Goal: Information Seeking & Learning: Learn about a topic

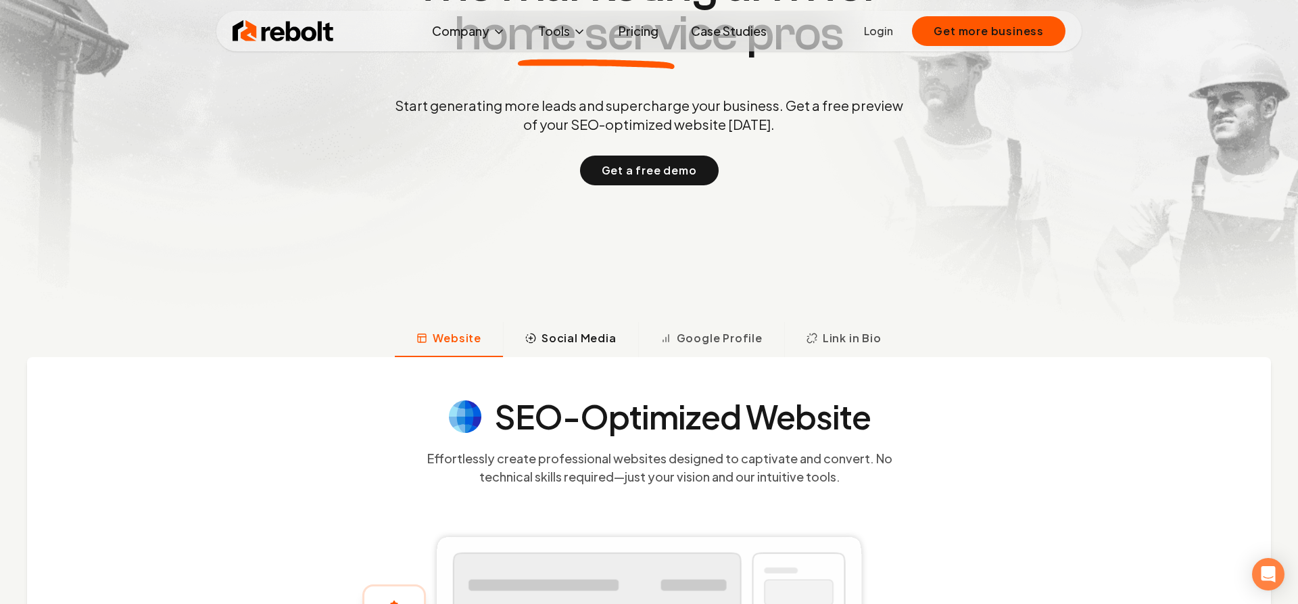
click at [594, 333] on span "Social Media" at bounding box center [579, 338] width 75 height 16
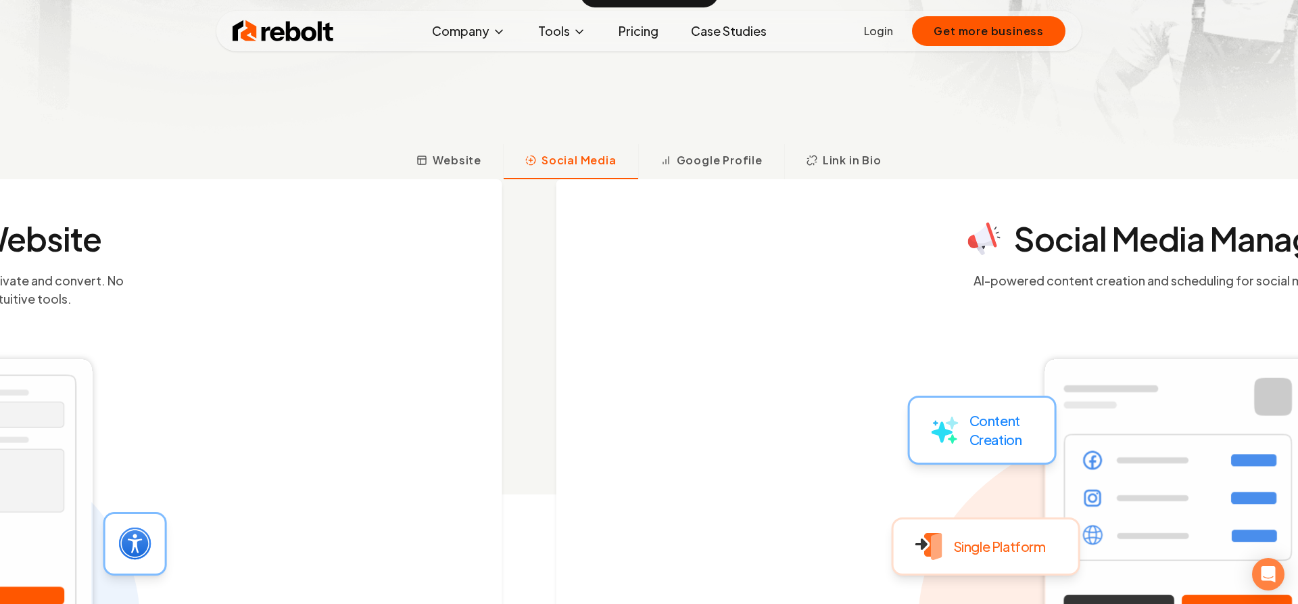
scroll to position [499, 0]
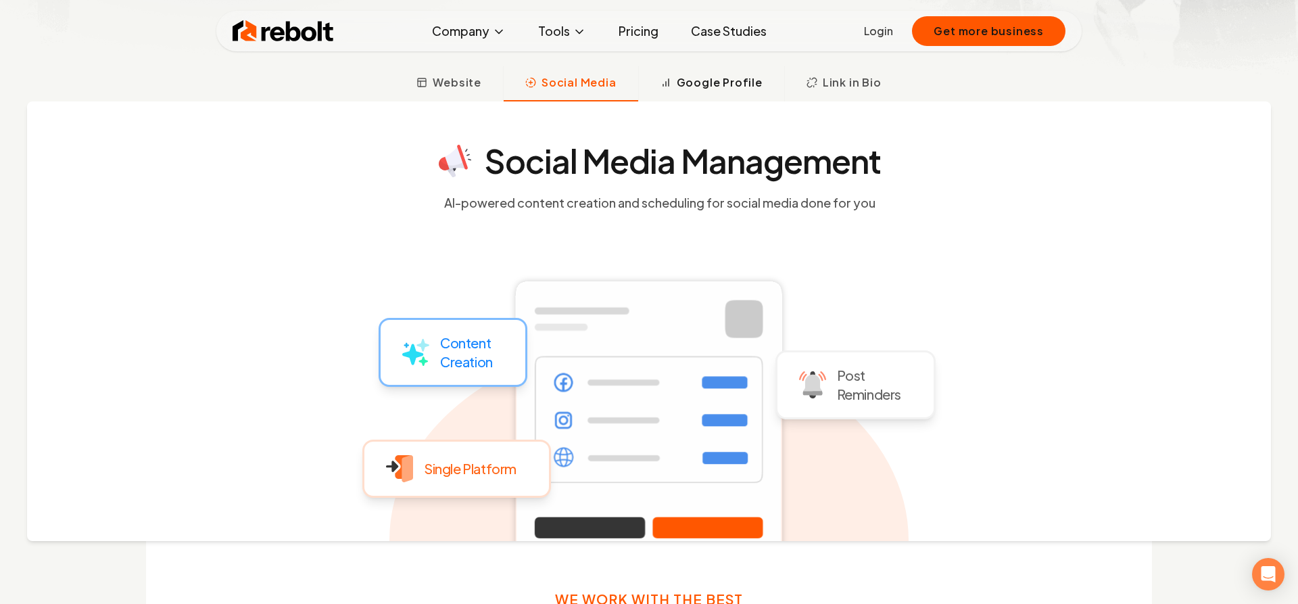
click at [711, 90] on span "Google Profile" at bounding box center [720, 82] width 86 height 16
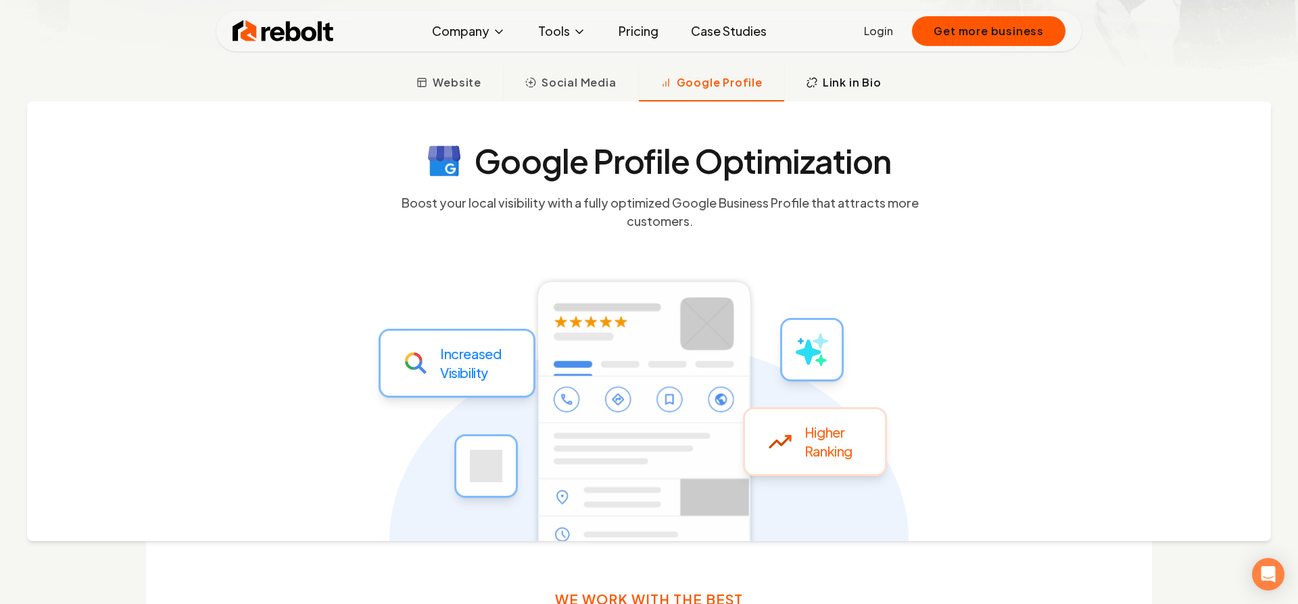
click at [853, 80] on span "Link in Bio" at bounding box center [852, 82] width 59 height 16
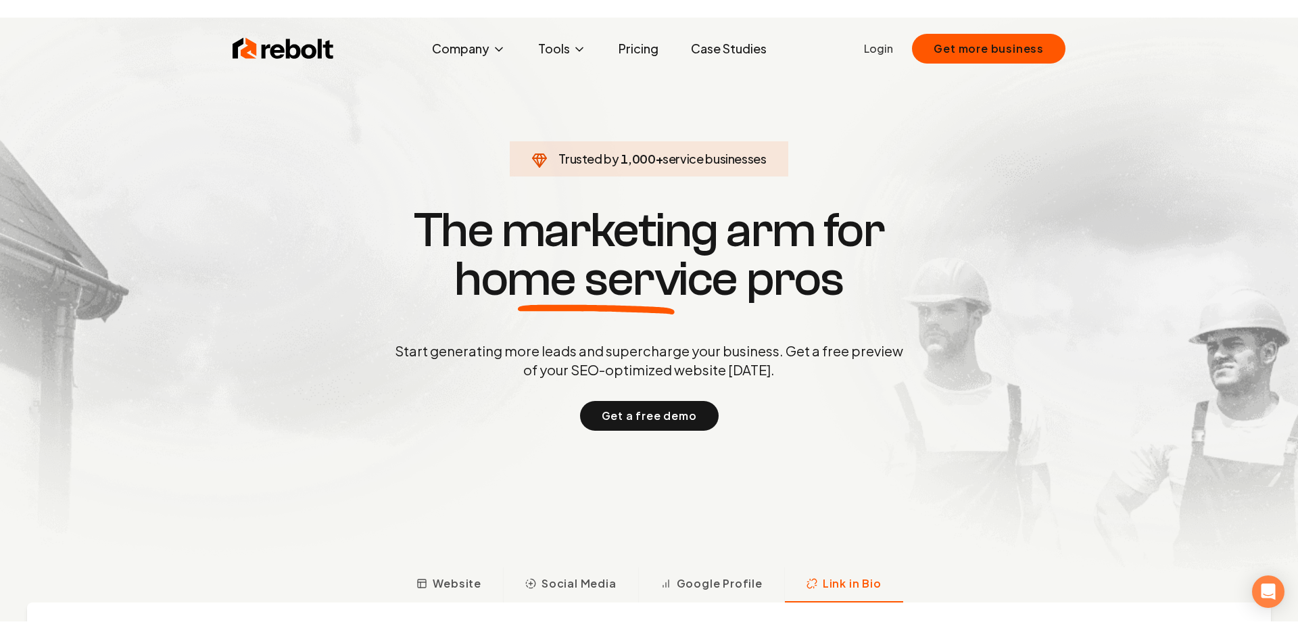
scroll to position [0, 0]
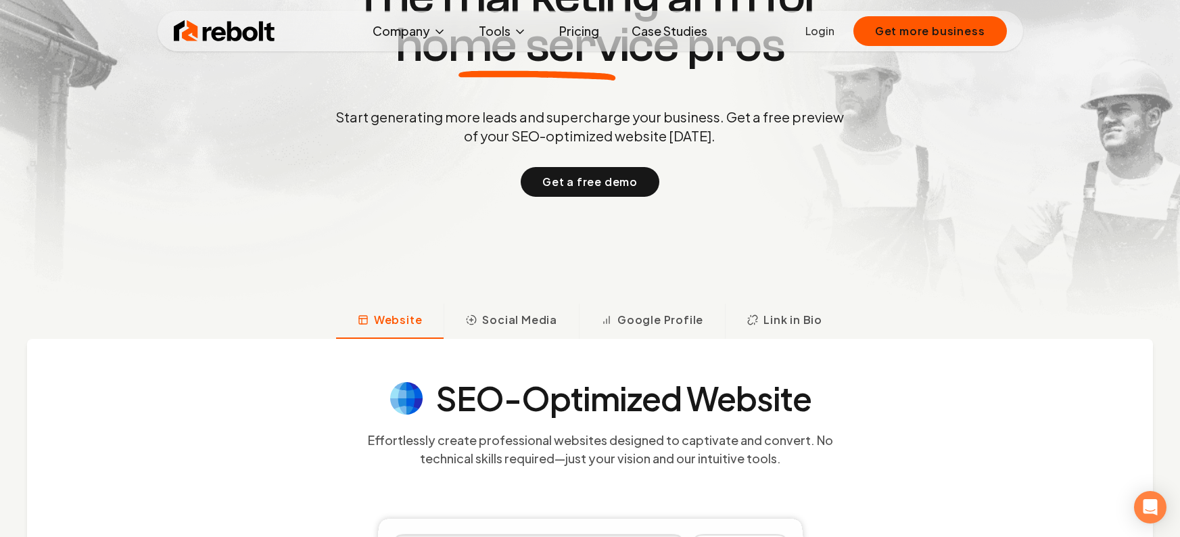
scroll to position [291, 0]
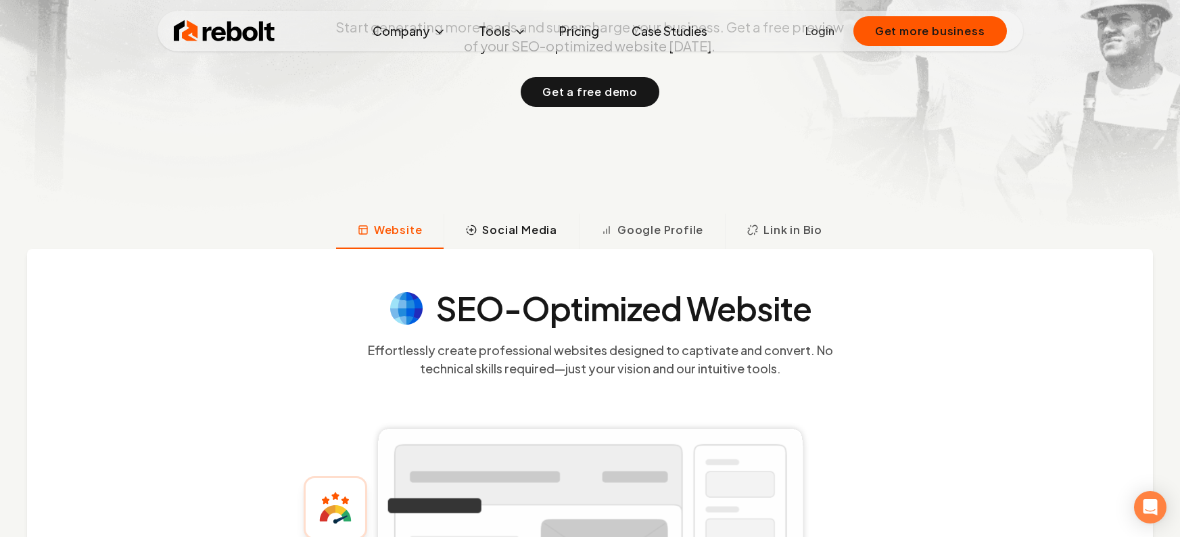
click at [521, 225] on span "Social Media" at bounding box center [519, 230] width 75 height 16
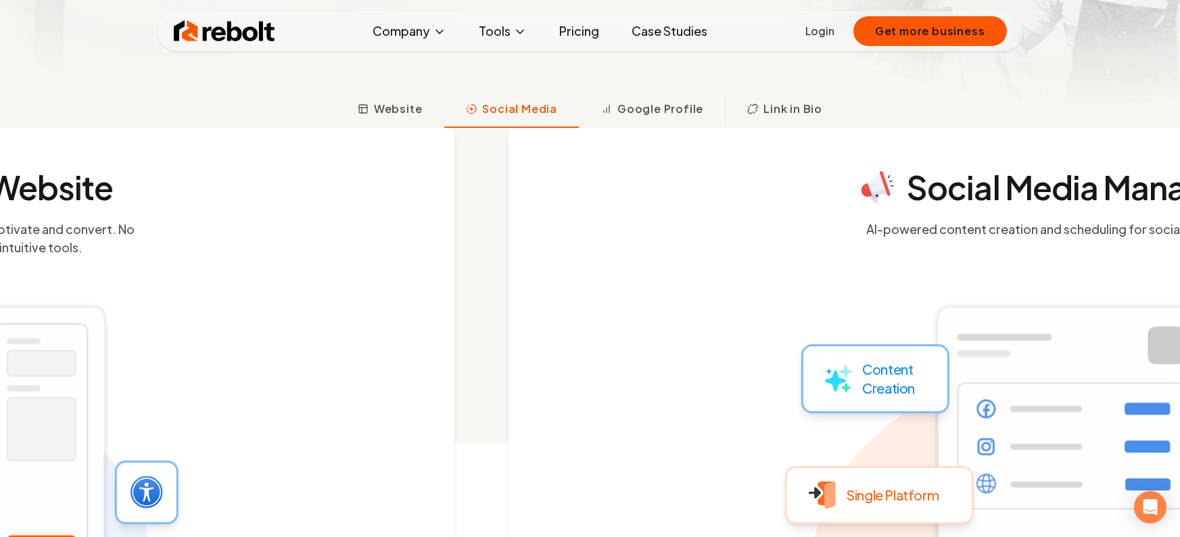
scroll to position [438, 0]
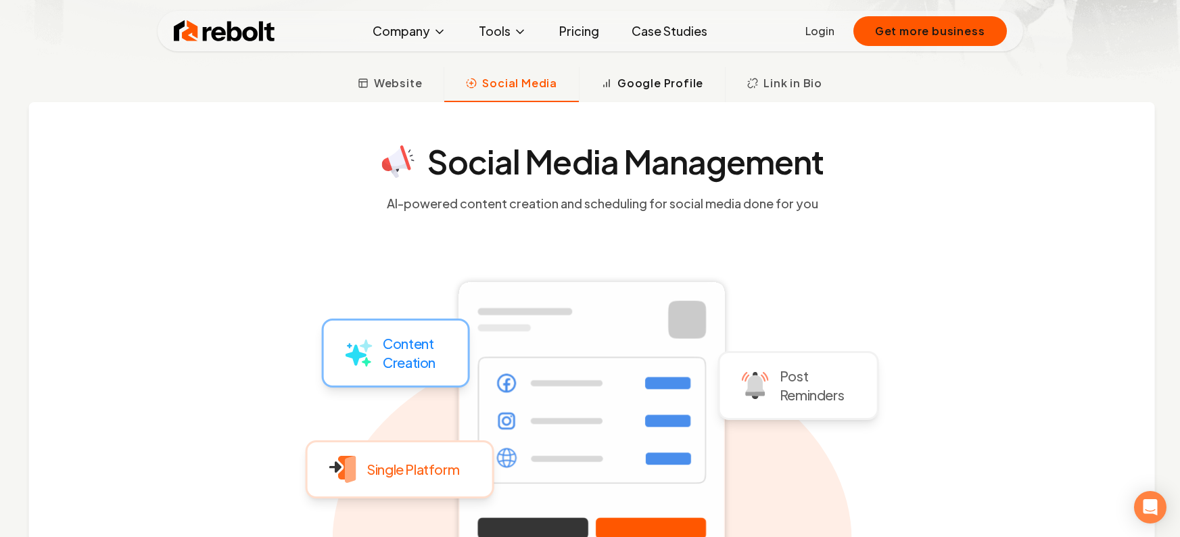
click at [661, 87] on span "Google Profile" at bounding box center [660, 83] width 86 height 16
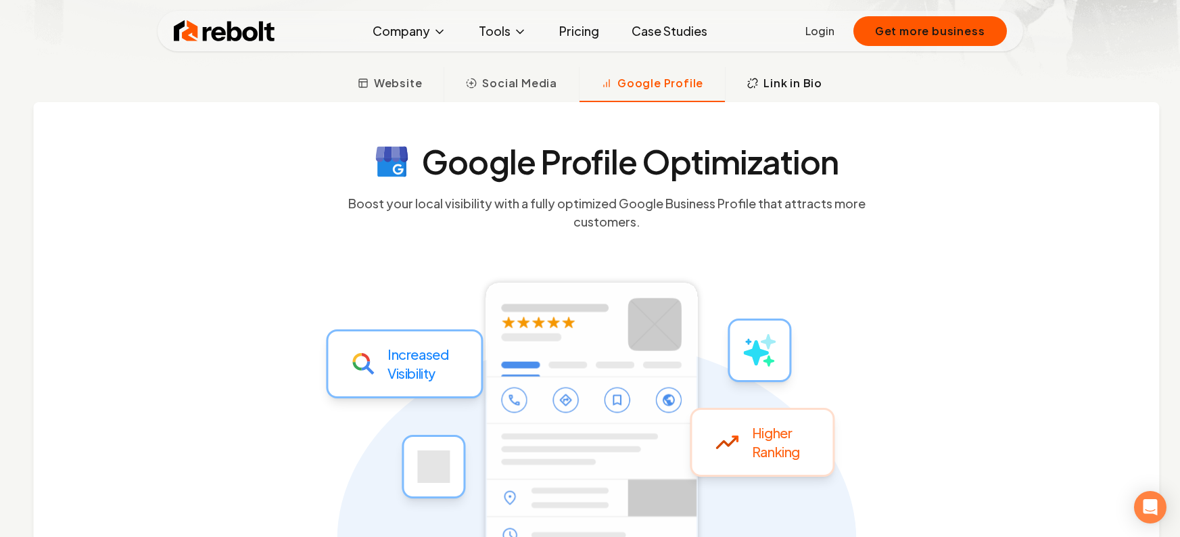
click at [784, 79] on span "Link in Bio" at bounding box center [792, 83] width 59 height 16
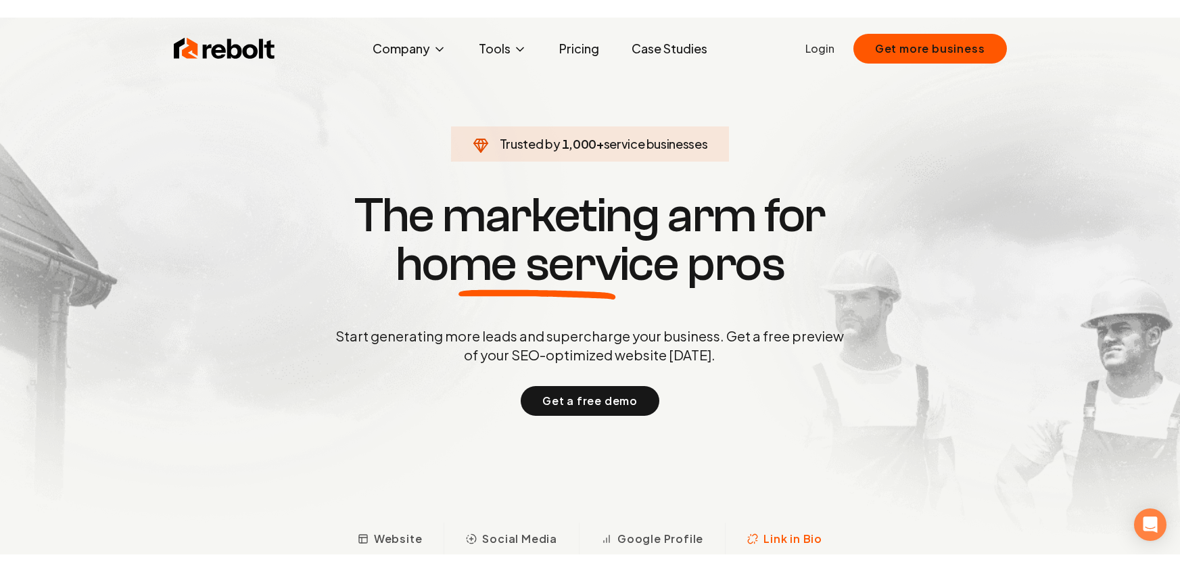
scroll to position [0, 0]
